Goal: Information Seeking & Learning: Understand process/instructions

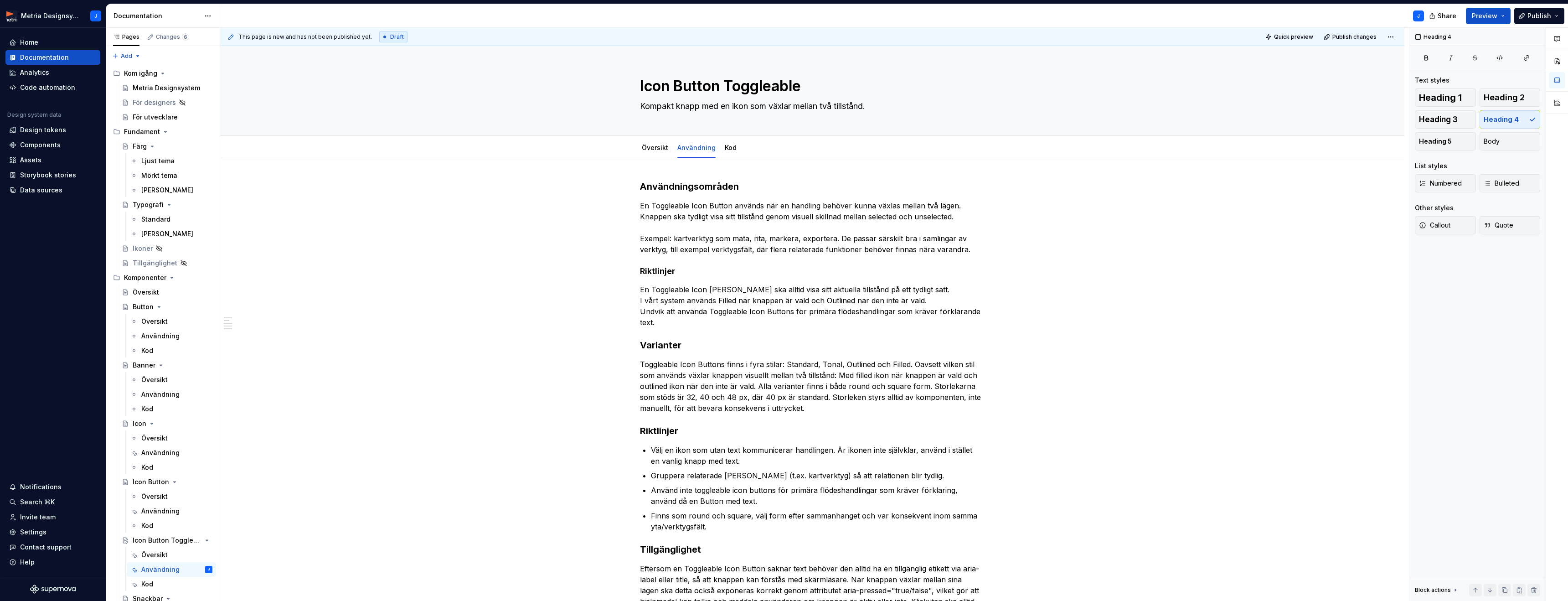
scroll to position [106, 0]
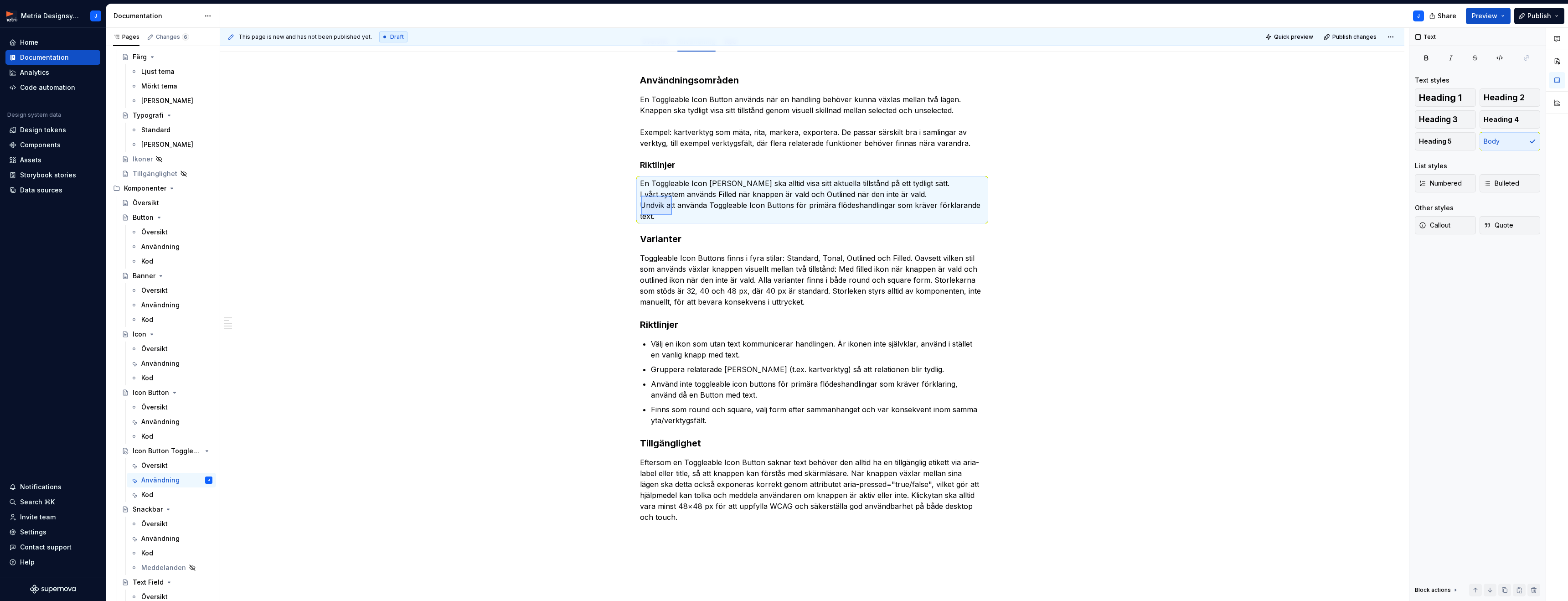
drag, startPoint x: 641, startPoint y: 196, endPoint x: 672, endPoint y: 216, distance: 36.9
click at [672, 216] on div "This page is new and has not been published yet. Draft Quick preview Publish ch…" at bounding box center [814, 314] width 1189 height 573
click at [678, 216] on p "En Toggleable Icon [PERSON_NAME] ska alltid visa sitt aktuella tillstånd på ett…" at bounding box center [812, 200] width 345 height 44
drag, startPoint x: 664, startPoint y: 216, endPoint x: 642, endPoint y: 196, distance: 29.7
click at [641, 196] on div "Användningsområden En Toggleable Icon Button används när en handling behöver ku…" at bounding box center [812, 383] width 1184 height 662
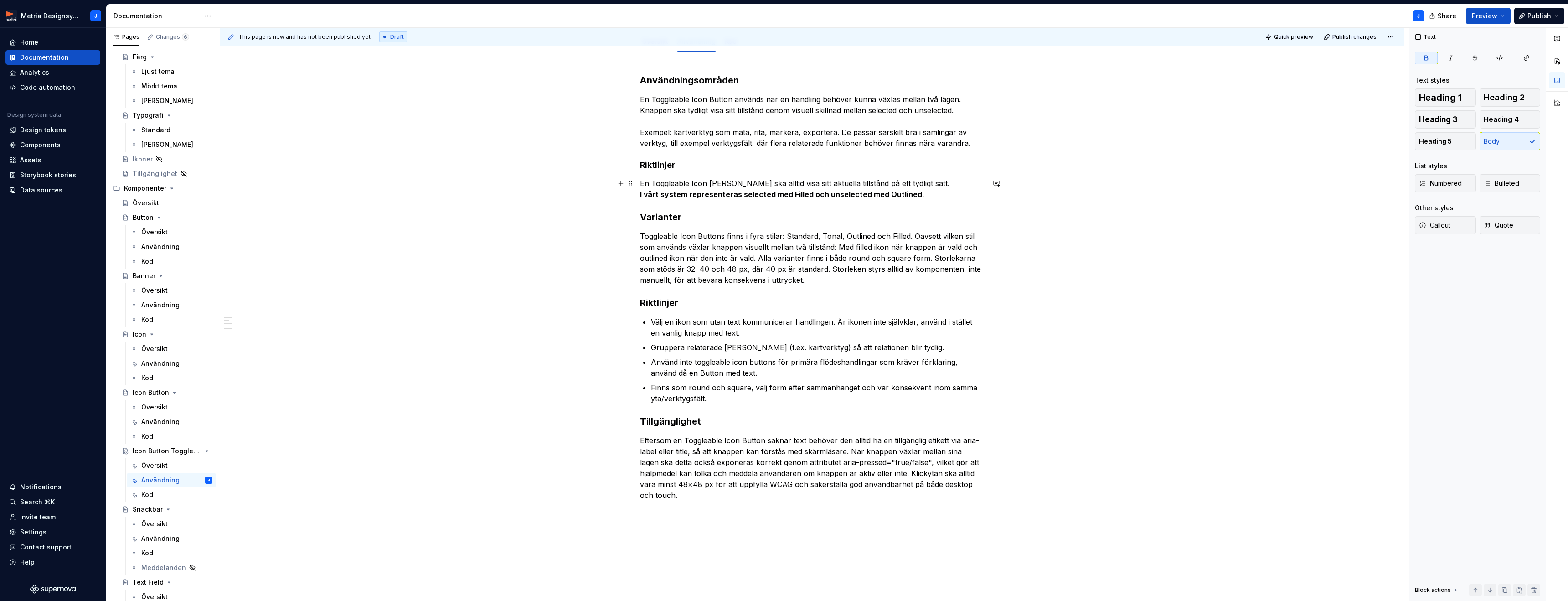
click at [929, 194] on p "En Toggleable Icon [PERSON_NAME] ska alltid visa sitt aktuella tillstånd på ett…" at bounding box center [812, 189] width 345 height 22
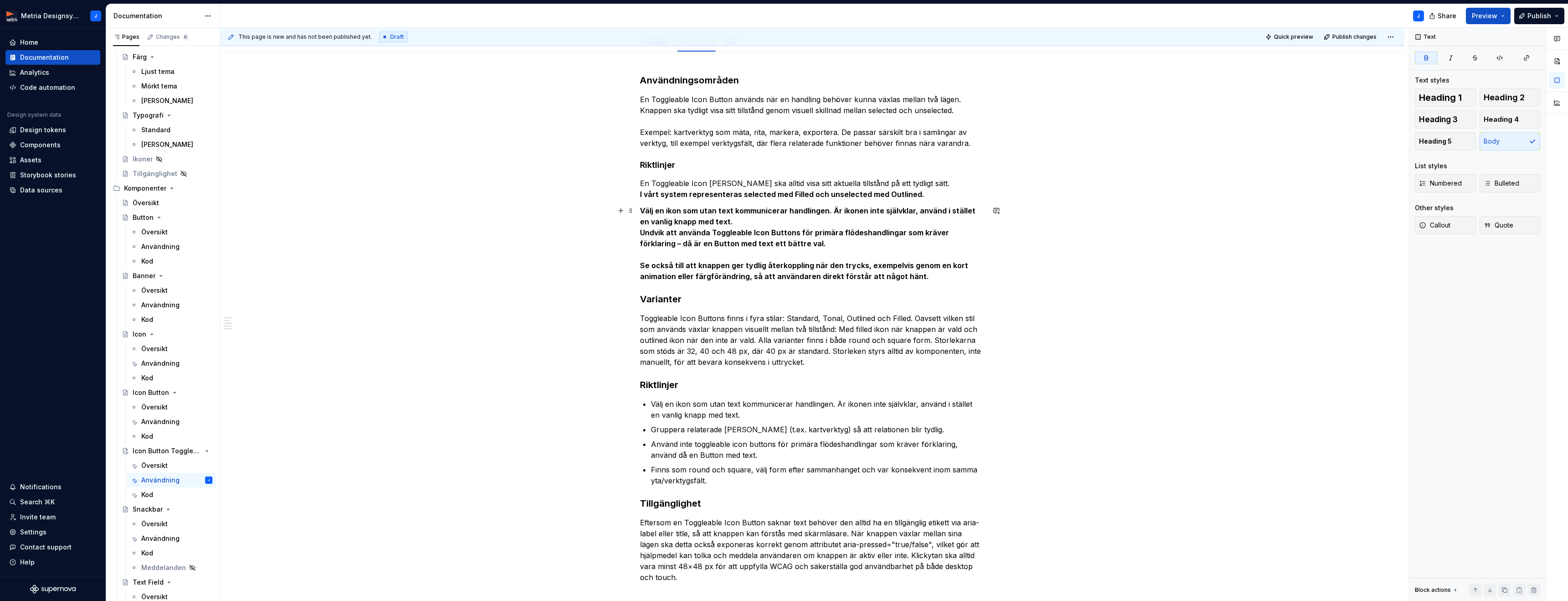
click at [922, 278] on p "Välj en ikon som utan text kommunicerar handlingen. Är ikonen inte självklar, a…" at bounding box center [812, 243] width 345 height 76
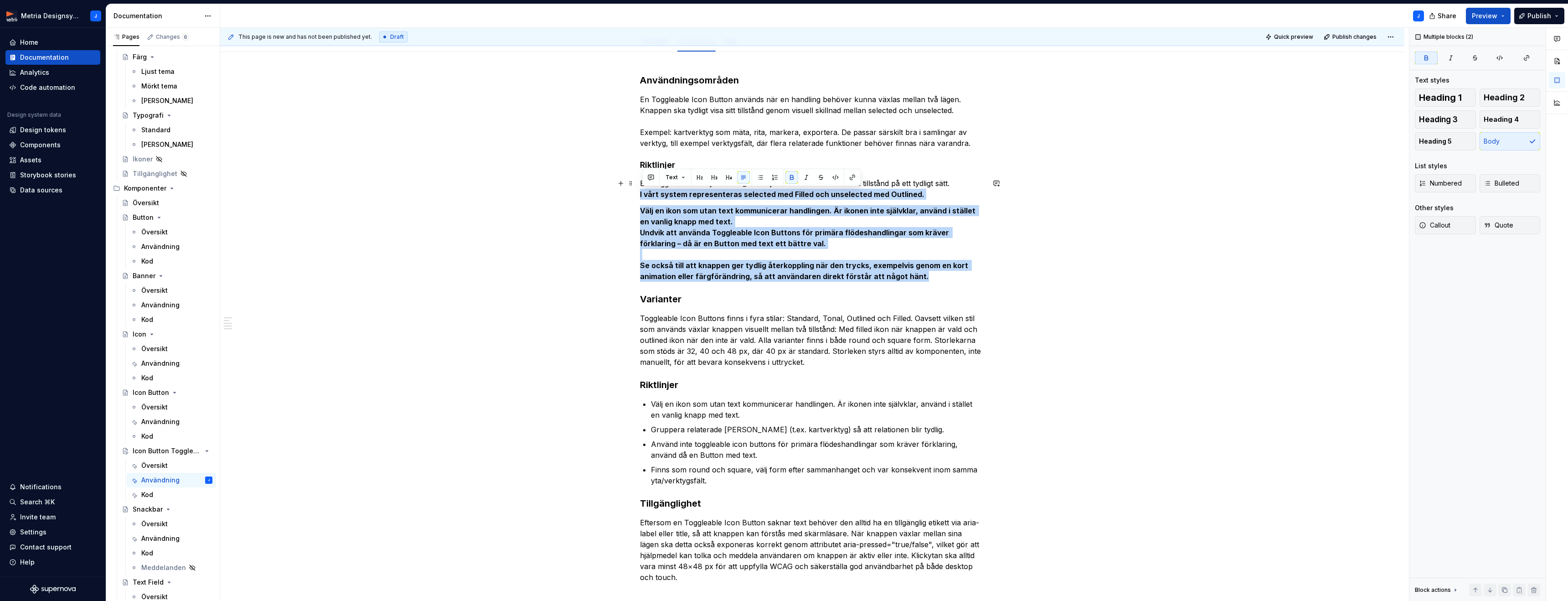
drag, startPoint x: 918, startPoint y: 277, endPoint x: 640, endPoint y: 192, distance: 290.7
click at [640, 192] on div "Användningsområden En Toggleable Icon Button används när en handling behöver ku…" at bounding box center [812, 413] width 1184 height 722
click at [788, 179] on button "button" at bounding box center [791, 177] width 13 height 13
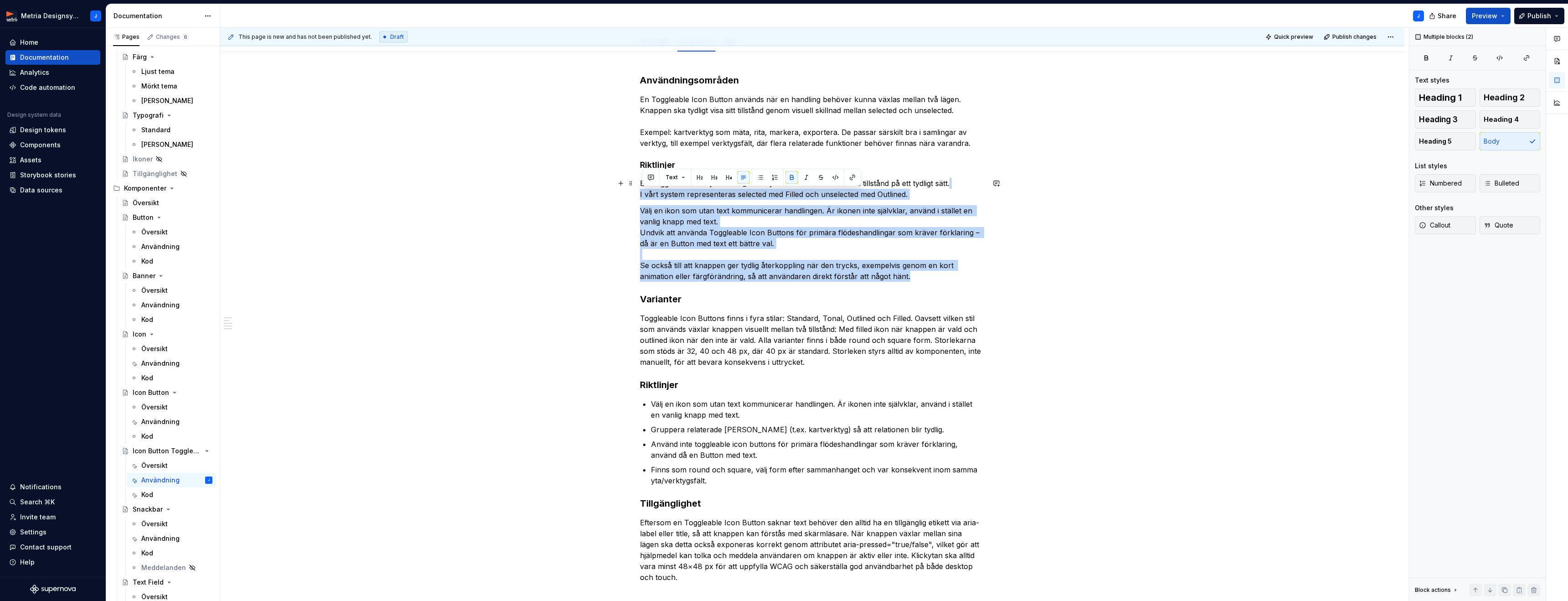
click at [742, 199] on p "En Toggleable Icon [PERSON_NAME] ska alltid visa sitt aktuella tillstånd på ett…" at bounding box center [812, 189] width 345 height 22
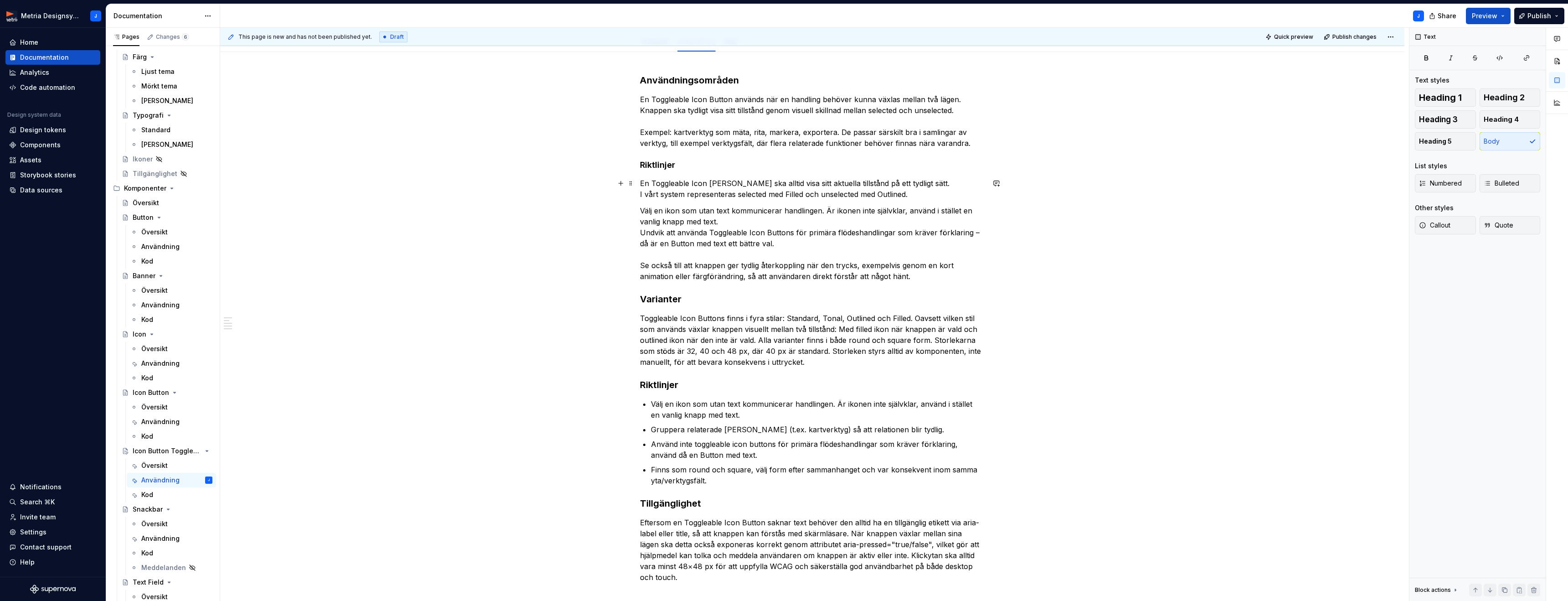
drag, startPoint x: 806, startPoint y: 194, endPoint x: 811, endPoint y: 195, distance: 5.1
click at [806, 194] on p "En Toggleable Icon [PERSON_NAME] ska alltid visa sitt aktuella tillstånd på ett…" at bounding box center [812, 189] width 345 height 22
click at [925, 193] on p "En Toggleable Icon [PERSON_NAME] ska alltid visa sitt aktuella tillstånd på ett…" at bounding box center [812, 189] width 345 height 22
drag, startPoint x: 973, startPoint y: 235, endPoint x: 980, endPoint y: 236, distance: 7.1
click at [974, 235] on p "Välj en ikon som utan text kommunicerar handlingen. Är ikonen inte självklar, a…" at bounding box center [812, 243] width 345 height 76
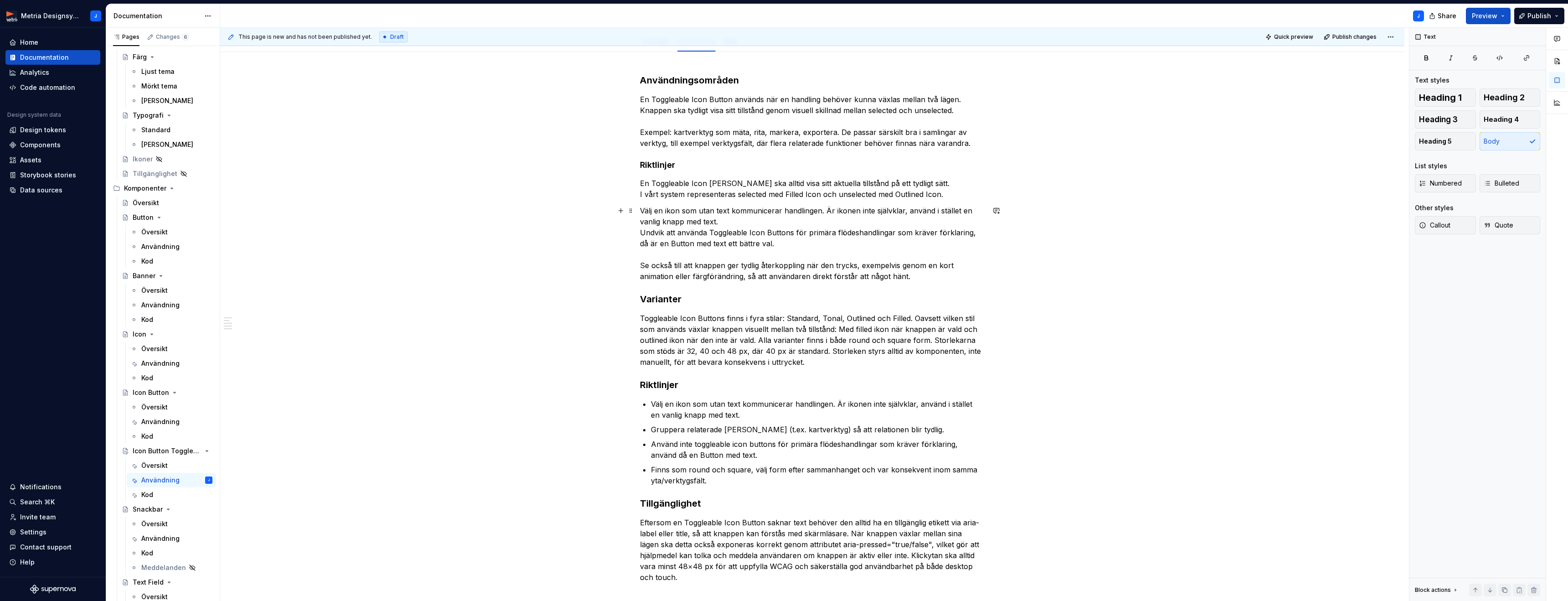
click at [915, 274] on p "Välj en ikon som utan text kommunicerar handlingen. Är ikonen inte självklar, a…" at bounding box center [812, 243] width 345 height 76
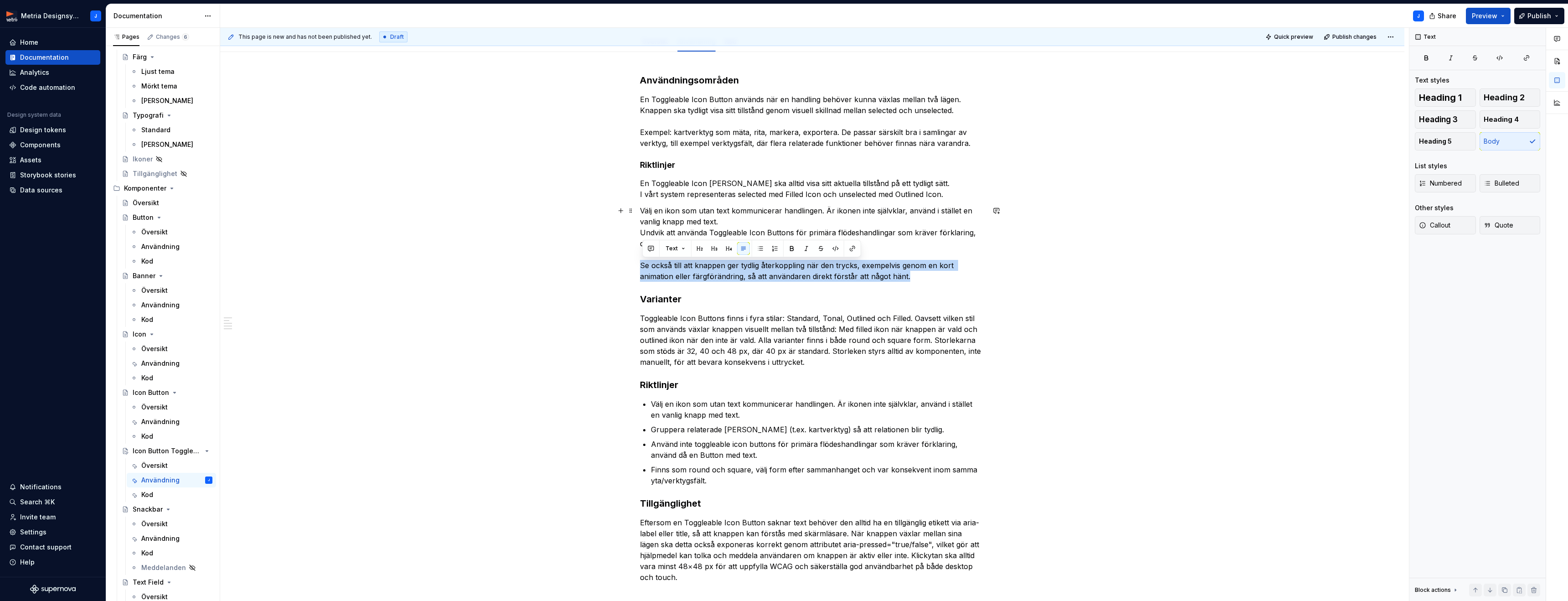
drag, startPoint x: 888, startPoint y: 276, endPoint x: 641, endPoint y: 265, distance: 247.2
click at [641, 265] on div "Användningsområden En Toggleable Icon Button används när en handling behöver ku…" at bounding box center [812, 413] width 1184 height 722
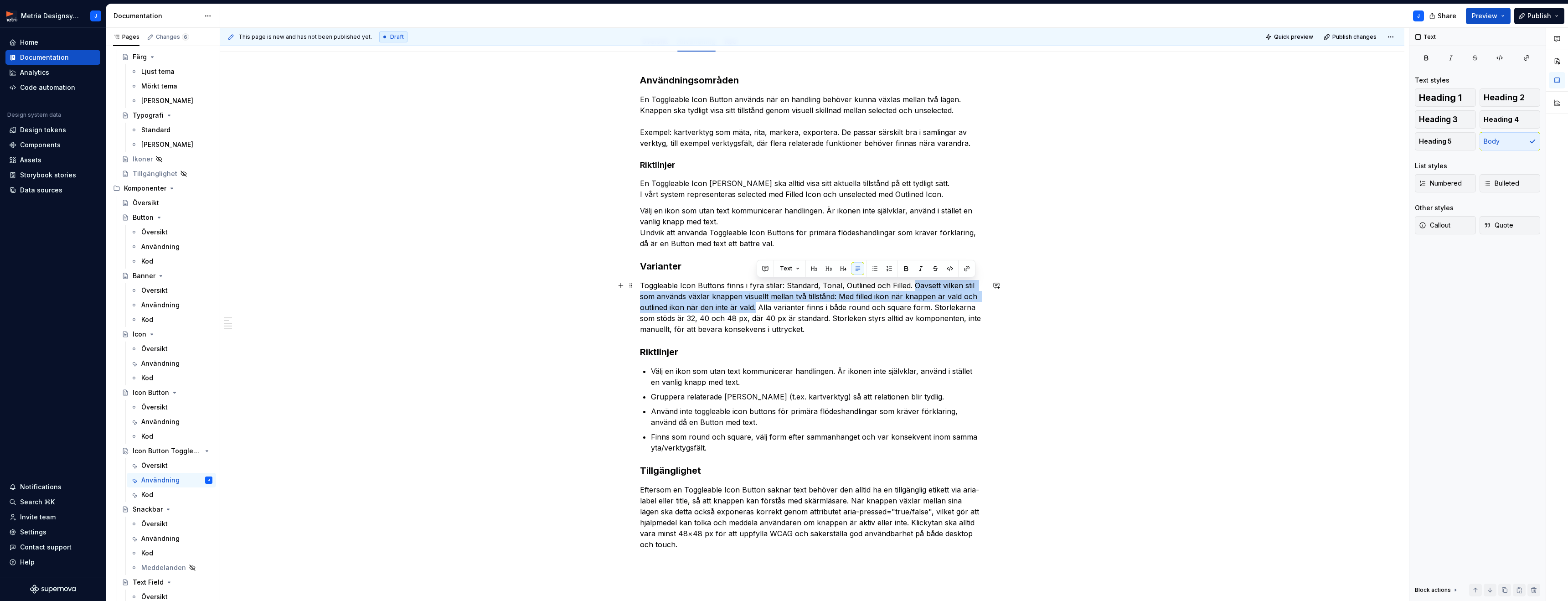
drag, startPoint x: 756, startPoint y: 307, endPoint x: 913, endPoint y: 284, distance: 158.7
click at [913, 283] on p "Toggleable Icon Buttons finns i fyra stilar: Standard, Tonal, Outlined och Fill…" at bounding box center [812, 307] width 345 height 54
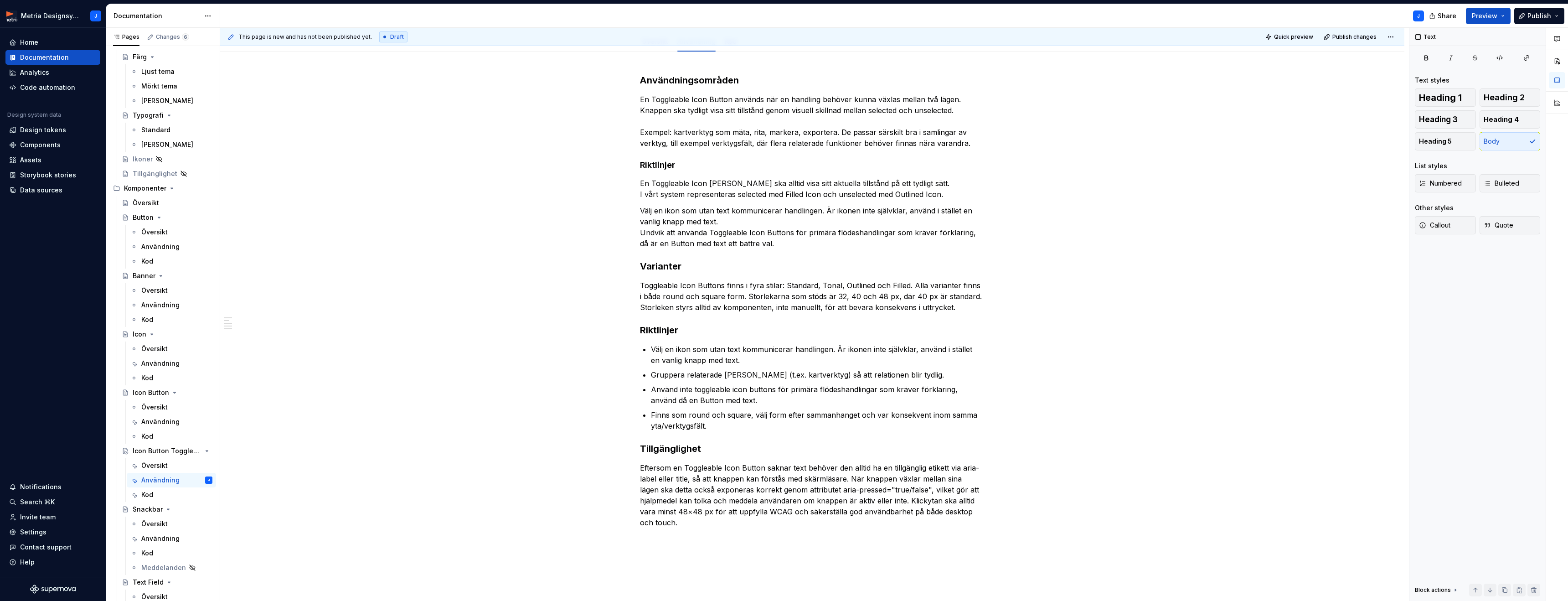
type textarea "*"
